Goal: Task Accomplishment & Management: Manage account settings

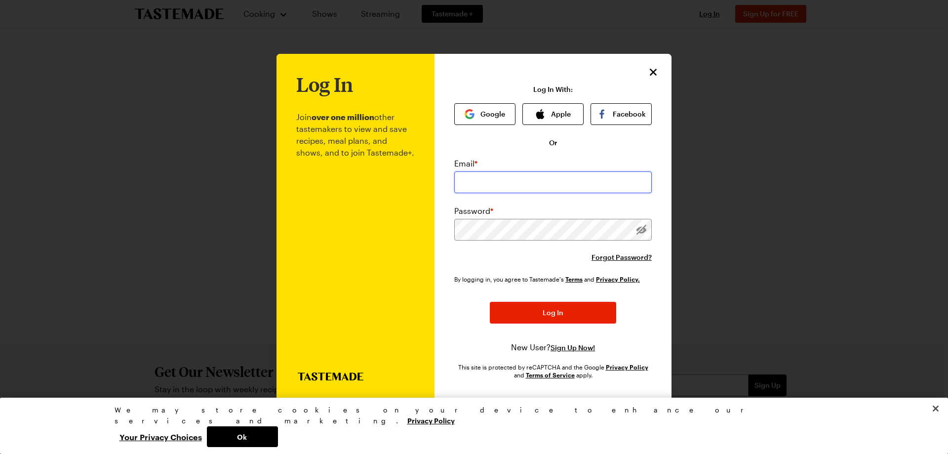
click at [511, 182] on input "email" at bounding box center [553, 182] width 198 height 22
type input "[EMAIL_ADDRESS][DOMAIN_NAME]"
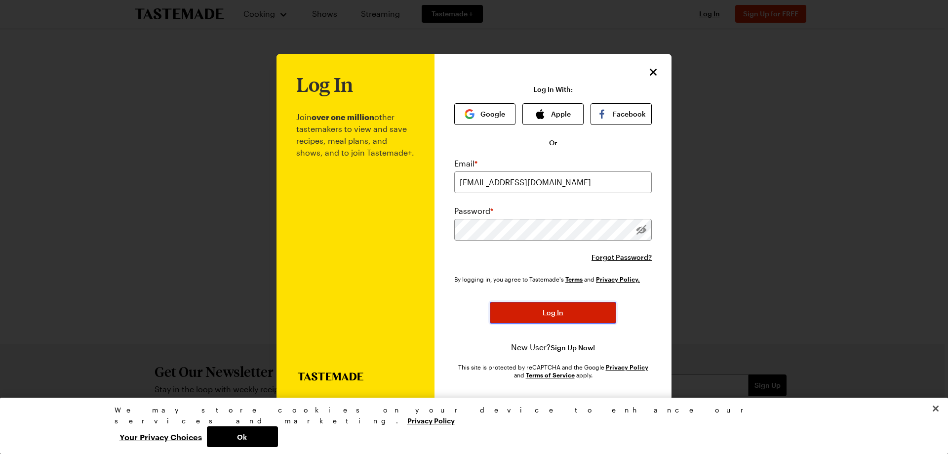
click at [516, 320] on button "Log In" at bounding box center [553, 313] width 126 height 22
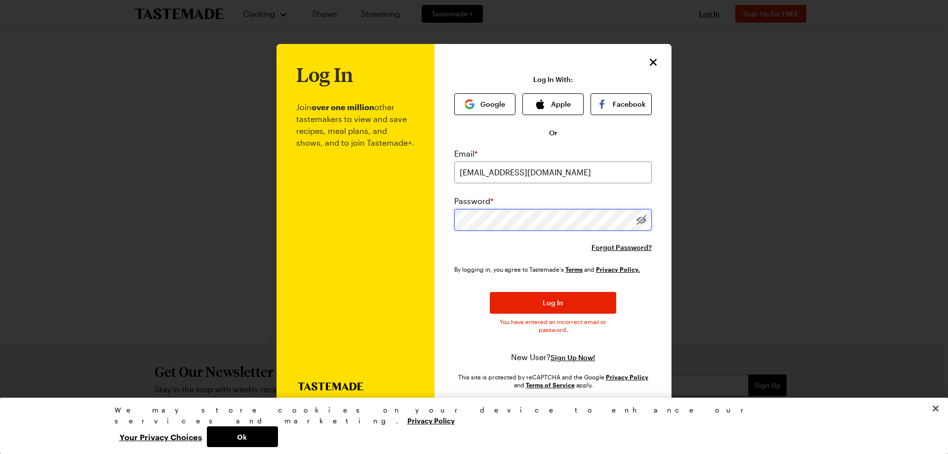
click at [383, 217] on div "Log In Join over one million other tastemakers to view and save recipes, meal p…" at bounding box center [474, 227] width 395 height 366
click at [490, 292] on button "Log In" at bounding box center [553, 303] width 126 height 22
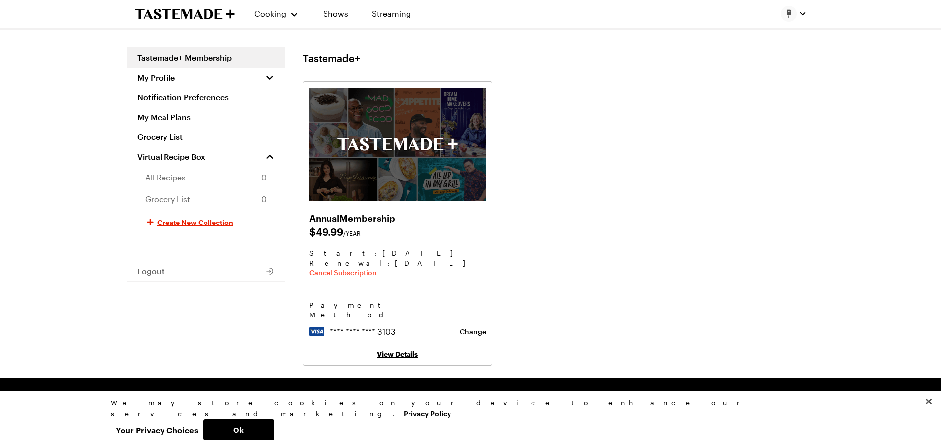
click at [340, 273] on span "Cancel Subscription" at bounding box center [343, 273] width 68 height 10
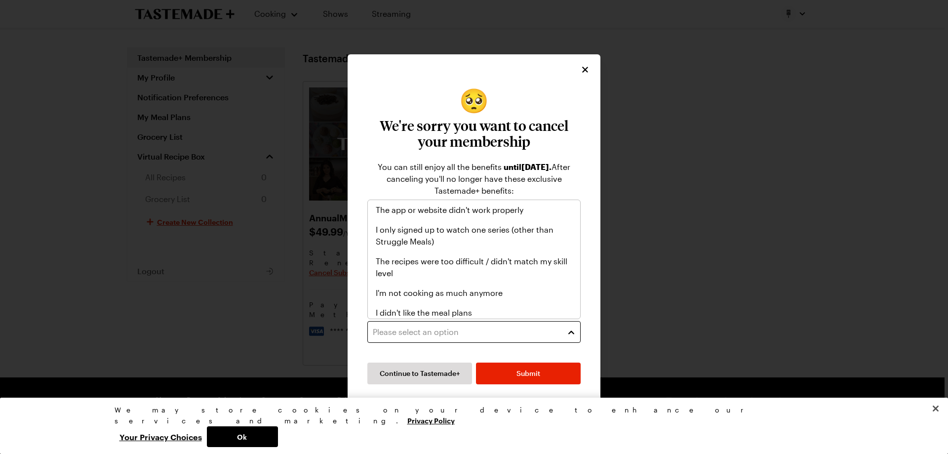
click at [404, 326] on div "Please select an option" at bounding box center [467, 332] width 188 height 12
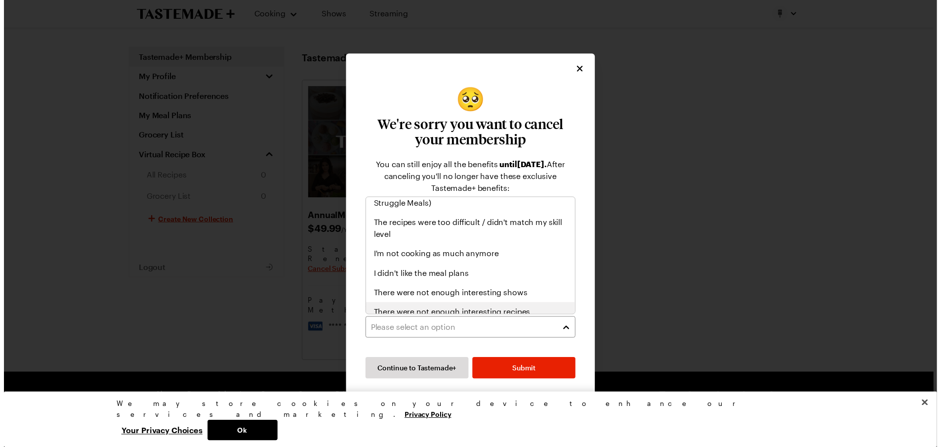
scroll to position [49, 0]
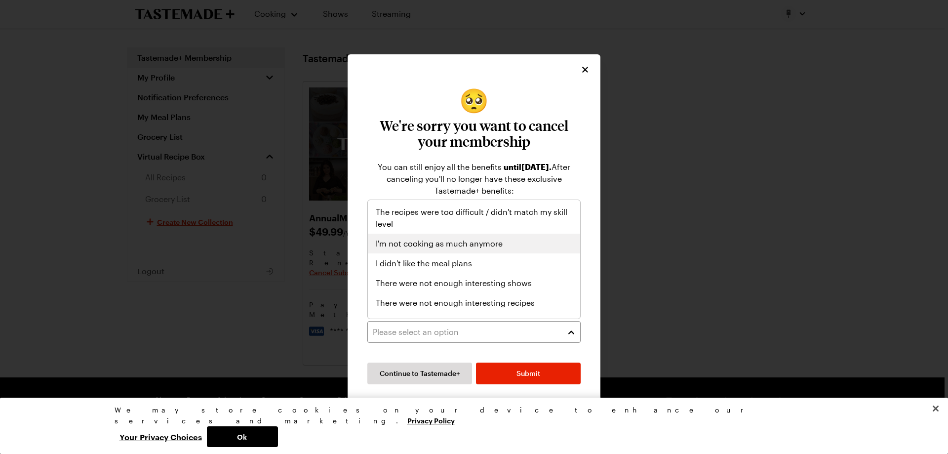
click at [482, 244] on span "I'm not cooking as much anymore" at bounding box center [439, 244] width 127 height 12
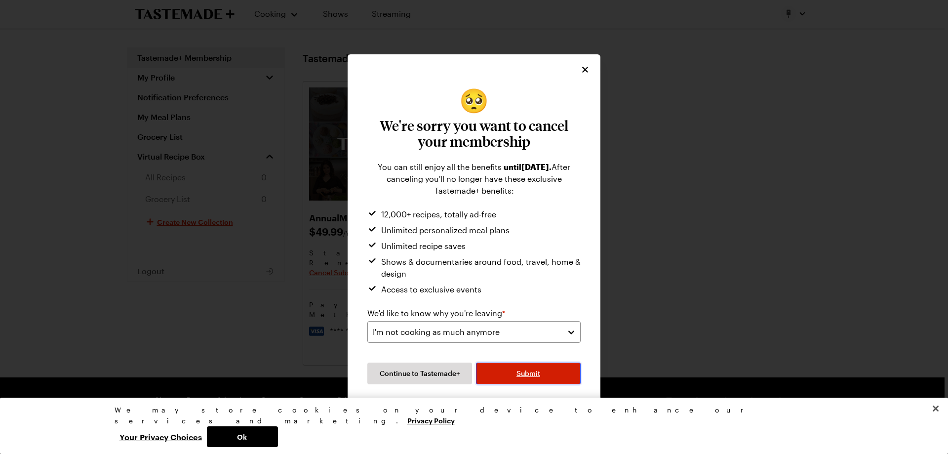
click at [521, 374] on span "Submit" at bounding box center [529, 373] width 24 height 10
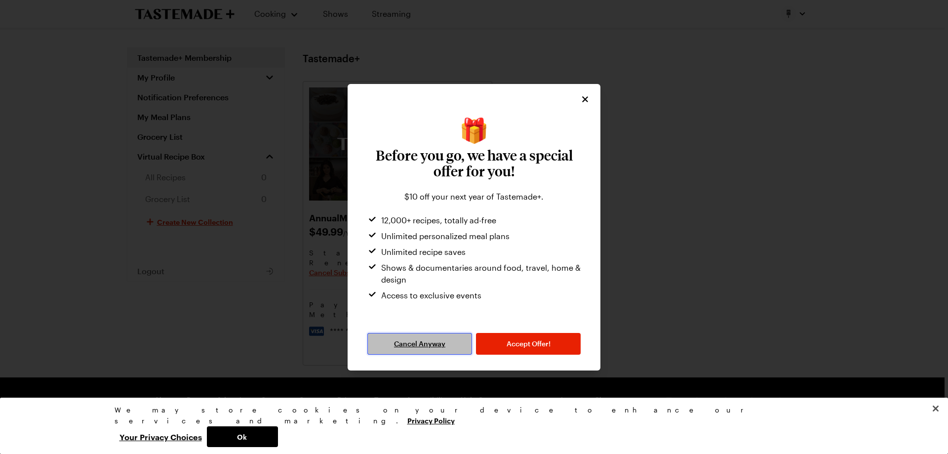
click at [401, 346] on span "Cancel Anyway" at bounding box center [419, 344] width 51 height 10
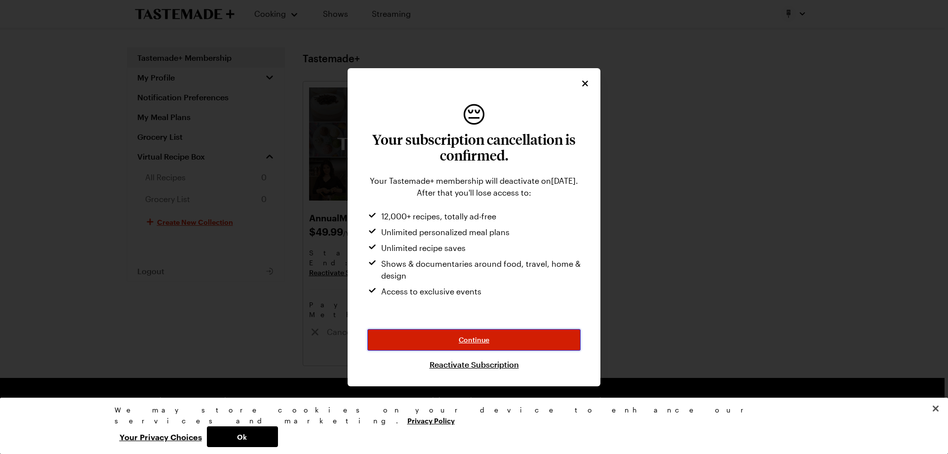
click at [477, 338] on span "Continue" at bounding box center [474, 340] width 31 height 10
